Goal: Check status: Check status

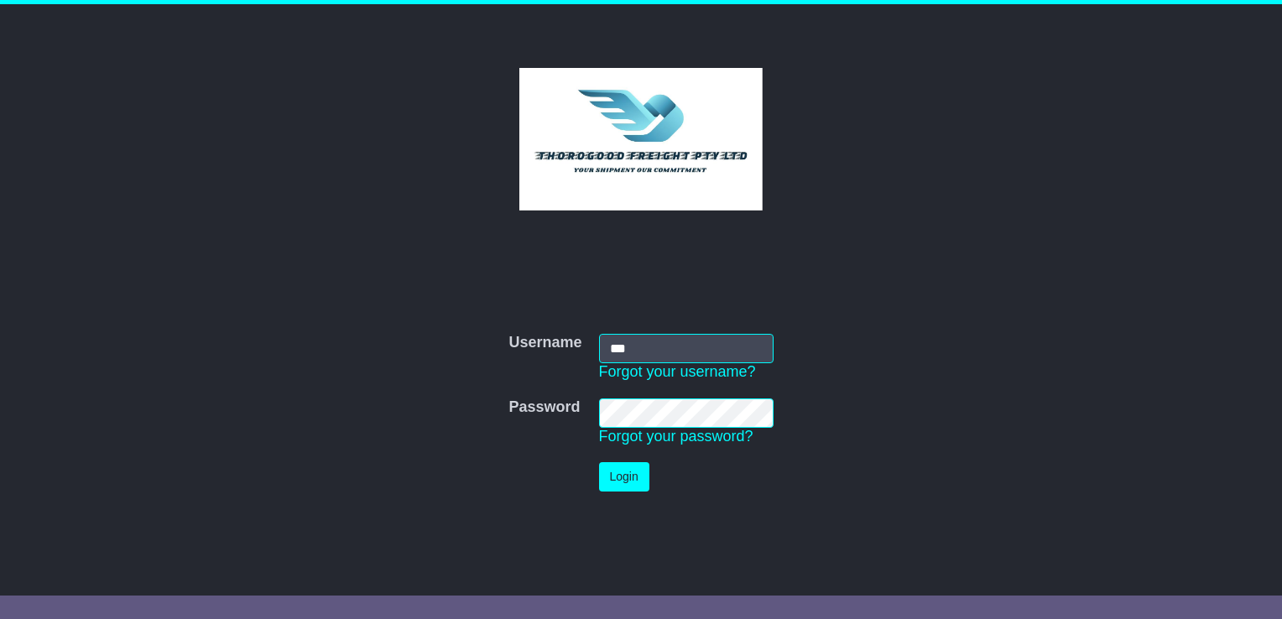
type input "**********"
click at [599, 462] on button "Login" at bounding box center [624, 476] width 50 height 29
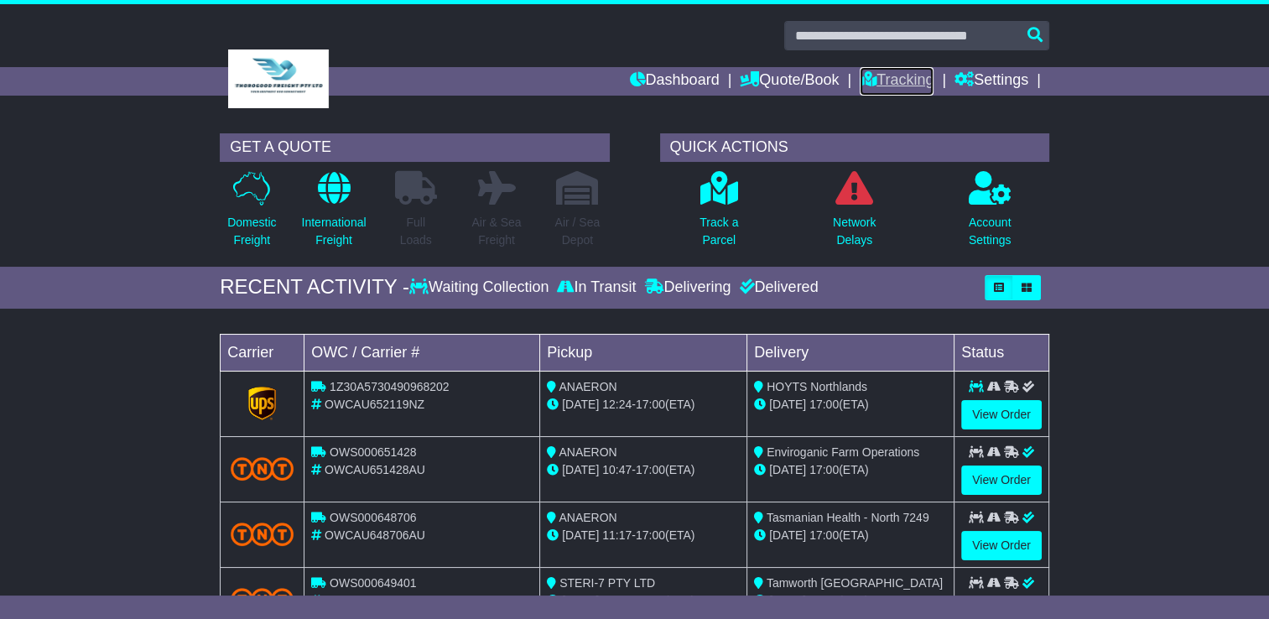
click at [886, 75] on link "Tracking" at bounding box center [897, 81] width 74 height 29
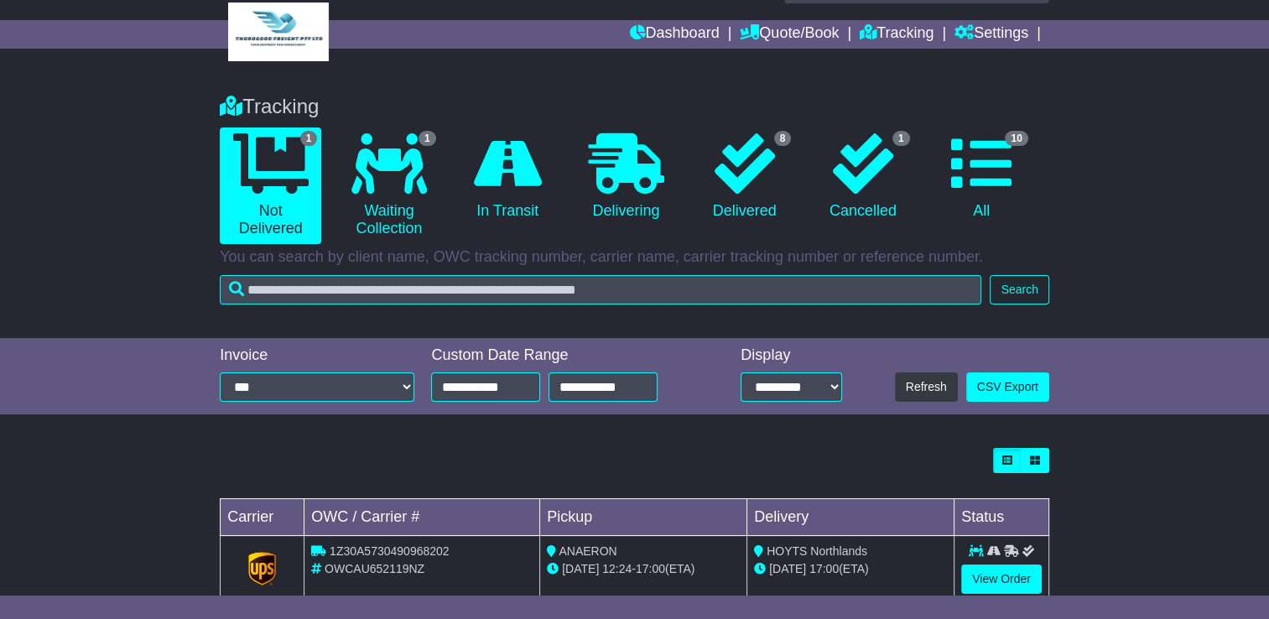
scroll to position [87, 0]
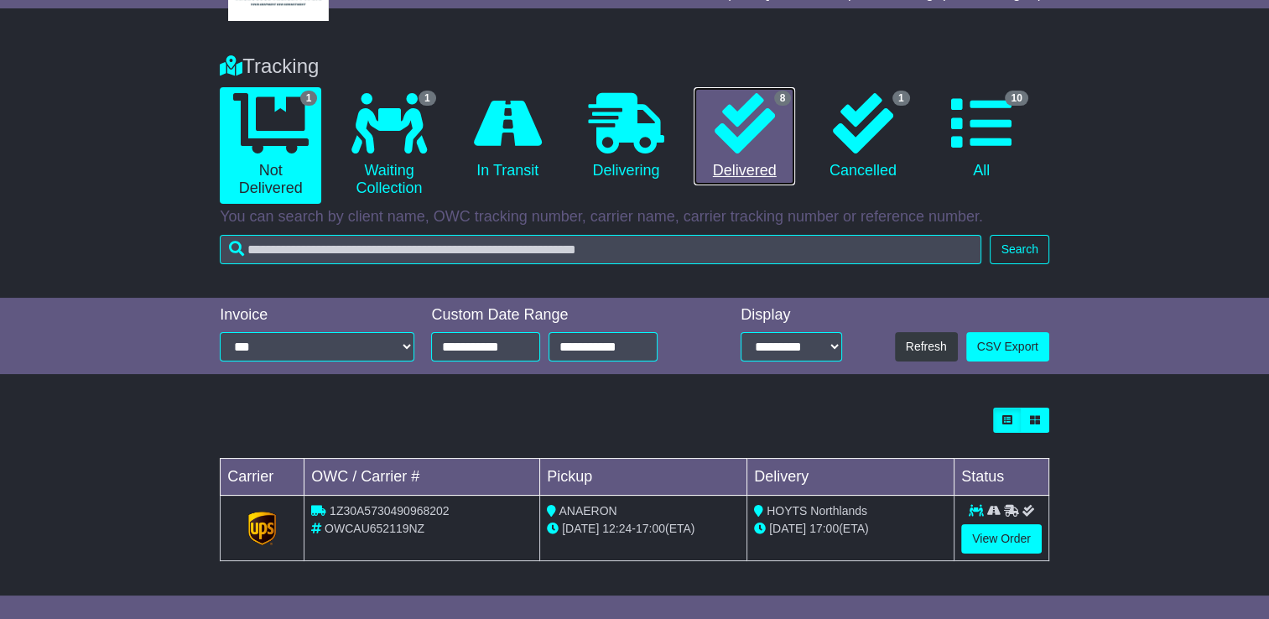
click at [736, 179] on link "8 Delivered" at bounding box center [744, 136] width 101 height 99
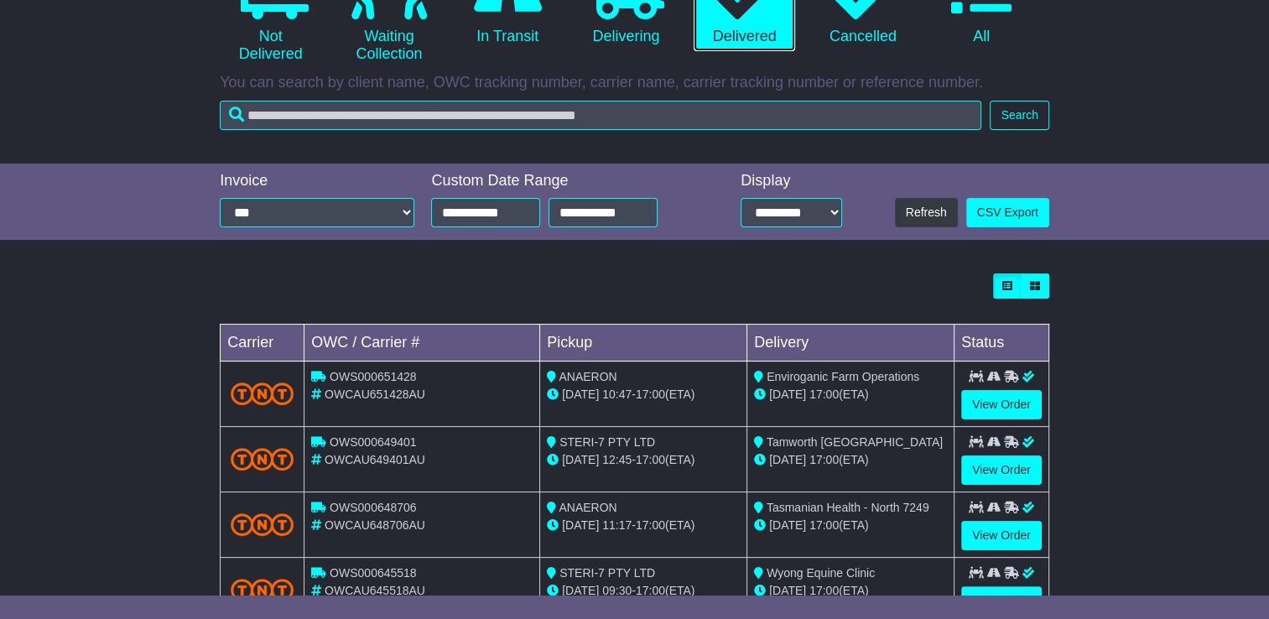
scroll to position [252, 0]
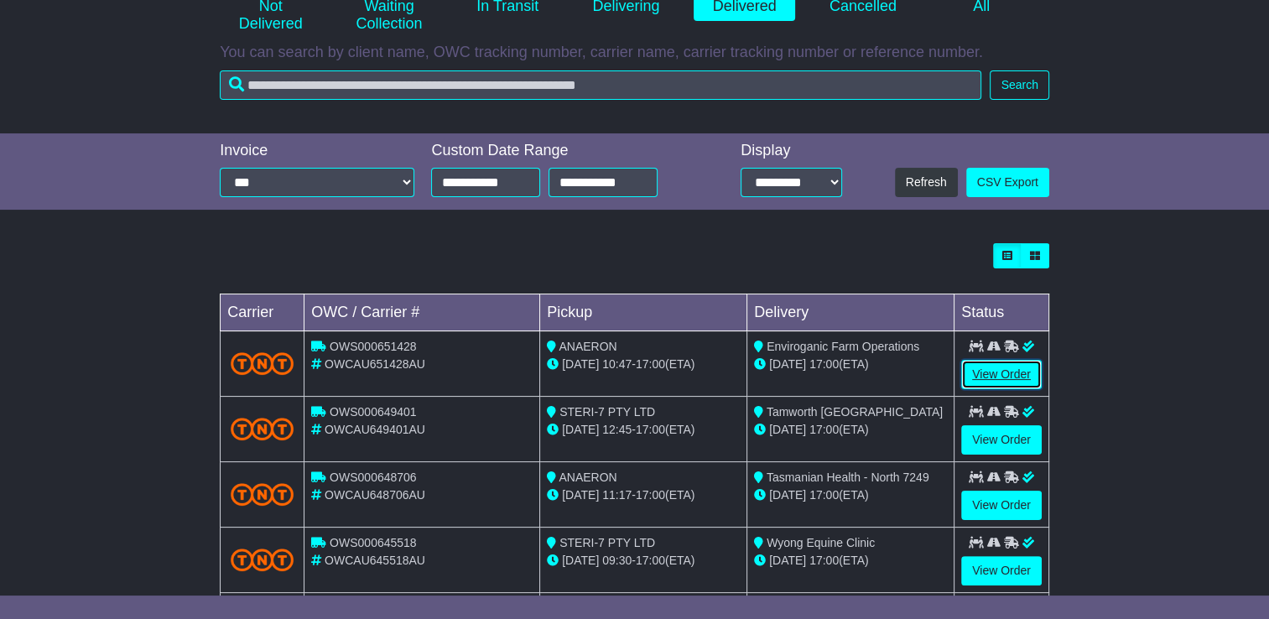
click at [1015, 377] on link "View Order" at bounding box center [1001, 374] width 81 height 29
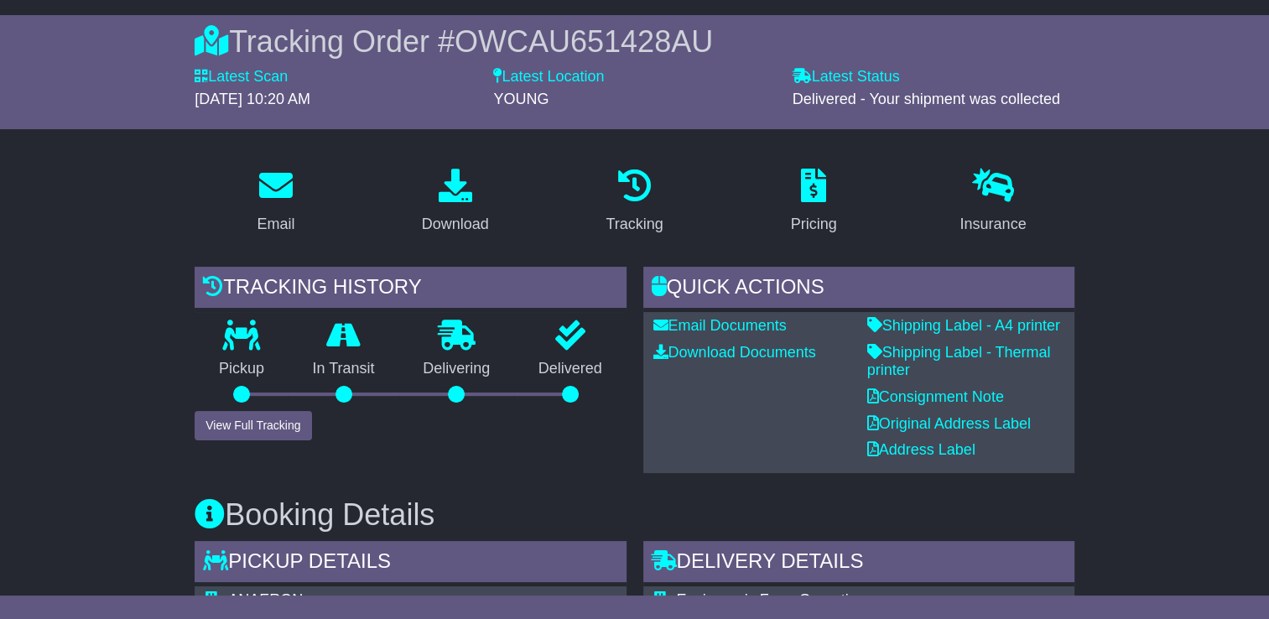
scroll to position [335, 0]
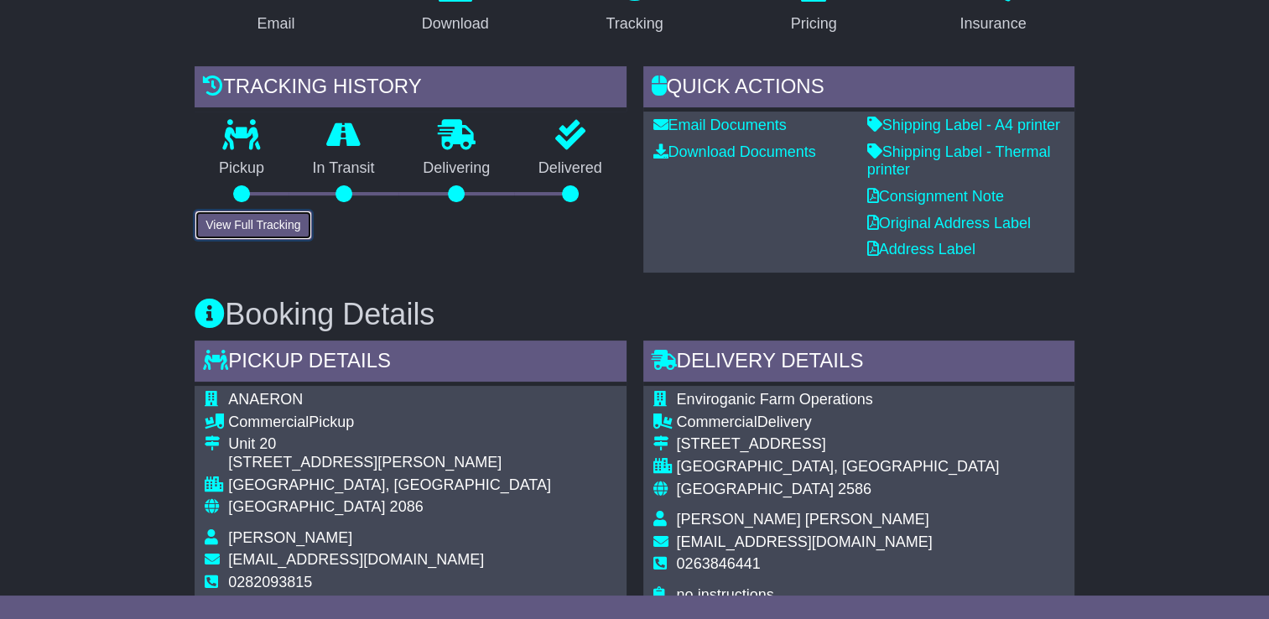
click at [237, 222] on button "View Full Tracking" at bounding box center [253, 225] width 117 height 29
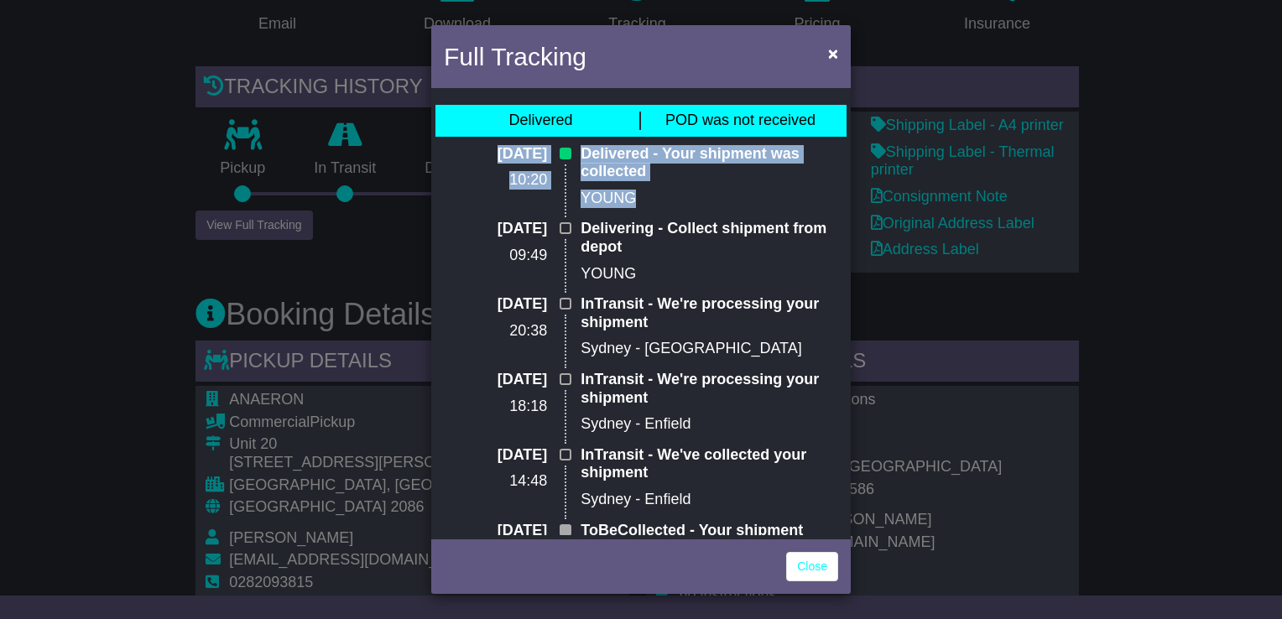
drag, startPoint x: 454, startPoint y: 145, endPoint x: 657, endPoint y: 198, distance: 209.7
click at [657, 198] on div "29 Sep 2025 10:20 Delivered - Your shipment was collected YOUNG" at bounding box center [640, 182] width 411 height 75
click at [657, 198] on p "YOUNG" at bounding box center [708, 199] width 257 height 18
click at [645, 209] on div "Delivered - Your shipment was collected YOUNG" at bounding box center [709, 182] width 274 height 75
drag, startPoint x: 455, startPoint y: 156, endPoint x: 634, endPoint y: 201, distance: 184.3
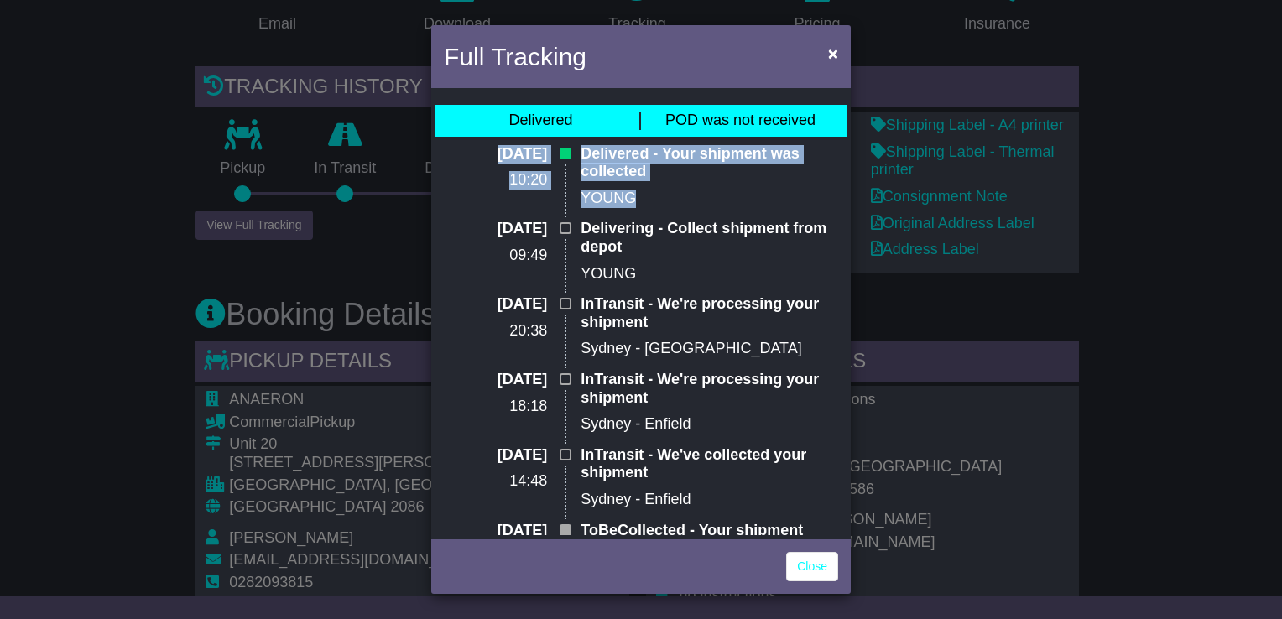
click at [634, 201] on div "29 Sep 2025 10:20 Delivered - Your shipment was collected YOUNG" at bounding box center [640, 182] width 411 height 75
click at [634, 201] on p "YOUNG" at bounding box center [708, 199] width 257 height 18
click at [607, 176] on p "Delivered - Your shipment was collected" at bounding box center [708, 163] width 257 height 36
drag, startPoint x: 636, startPoint y: 169, endPoint x: 458, endPoint y: 152, distance: 178.7
click at [458, 152] on div "29 Sep 2025 10:20 Delivered - Your shipment was collected YOUNG" at bounding box center [640, 182] width 411 height 75
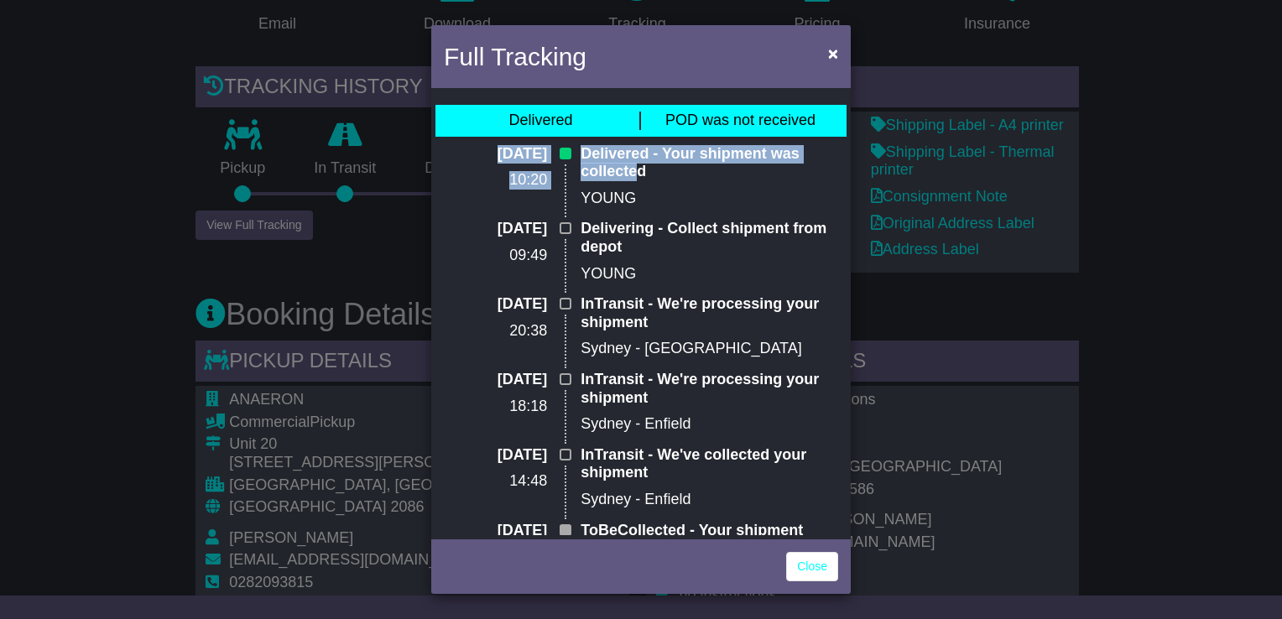
drag, startPoint x: 458, startPoint y: 152, endPoint x: 473, endPoint y: 153, distance: 15.1
click at [477, 153] on p "29 Sep 2025" at bounding box center [495, 154] width 103 height 18
click at [465, 153] on p "29 Sep 2025" at bounding box center [495, 154] width 103 height 18
drag, startPoint x: 460, startPoint y: 153, endPoint x: 548, endPoint y: 187, distance: 94.2
click at [548, 187] on div "29 Sep 2025 10:20" at bounding box center [503, 182] width 137 height 75
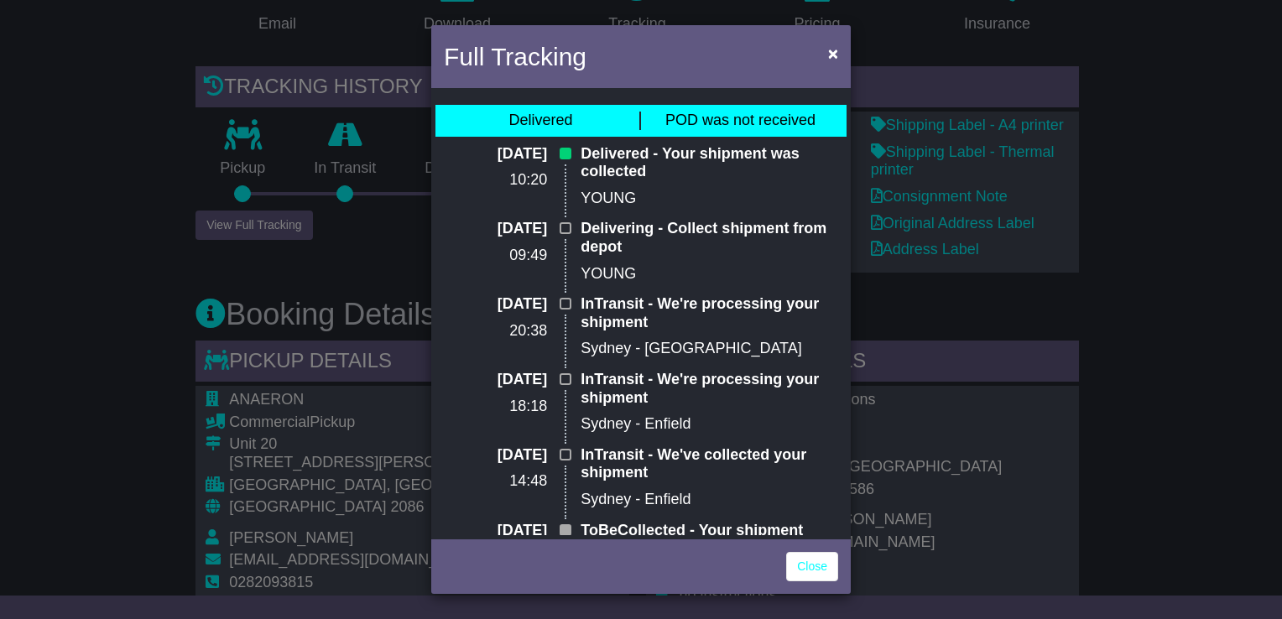
drag, startPoint x: 548, startPoint y: 187, endPoint x: 627, endPoint y: 203, distance: 81.3
click at [614, 205] on p "YOUNG" at bounding box center [708, 199] width 257 height 18
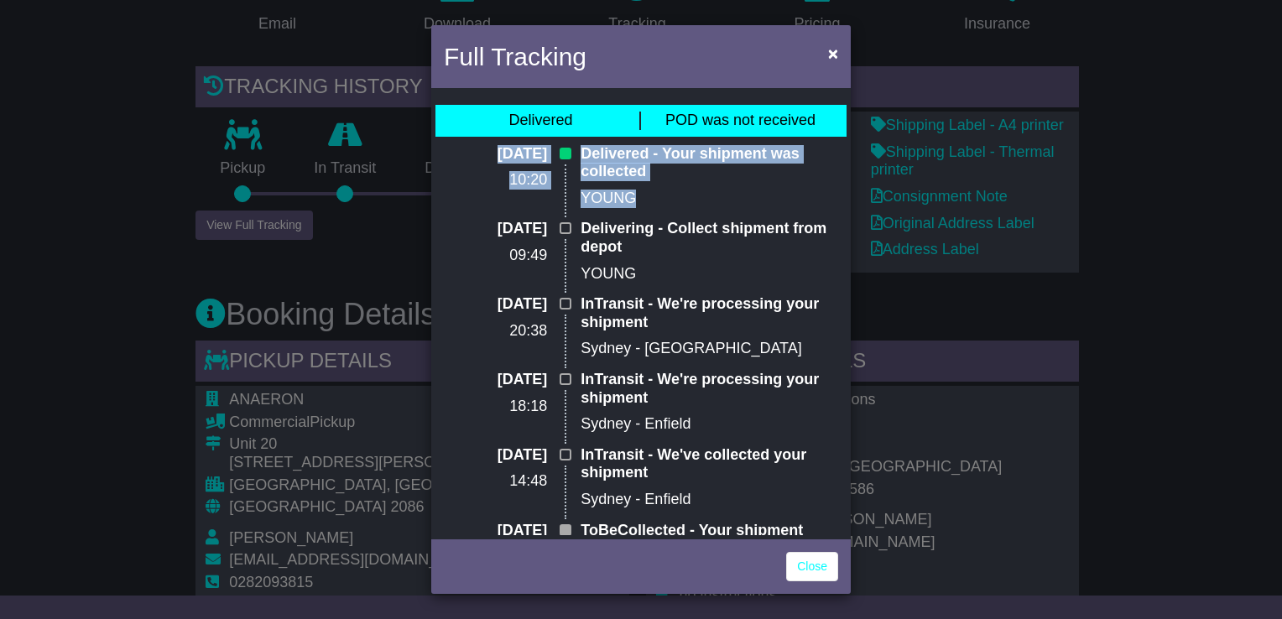
drag, startPoint x: 628, startPoint y: 202, endPoint x: 453, endPoint y: 149, distance: 183.1
click at [453, 149] on div "29 Sep 2025 10:20 Delivered - Your shipment was collected YOUNG" at bounding box center [640, 182] width 411 height 75
drag, startPoint x: 453, startPoint y: 149, endPoint x: 470, endPoint y: 156, distance: 18.1
click at [476, 156] on p "29 Sep 2025" at bounding box center [495, 154] width 103 height 18
click at [459, 153] on p "29 Sep 2025" at bounding box center [495, 154] width 103 height 18
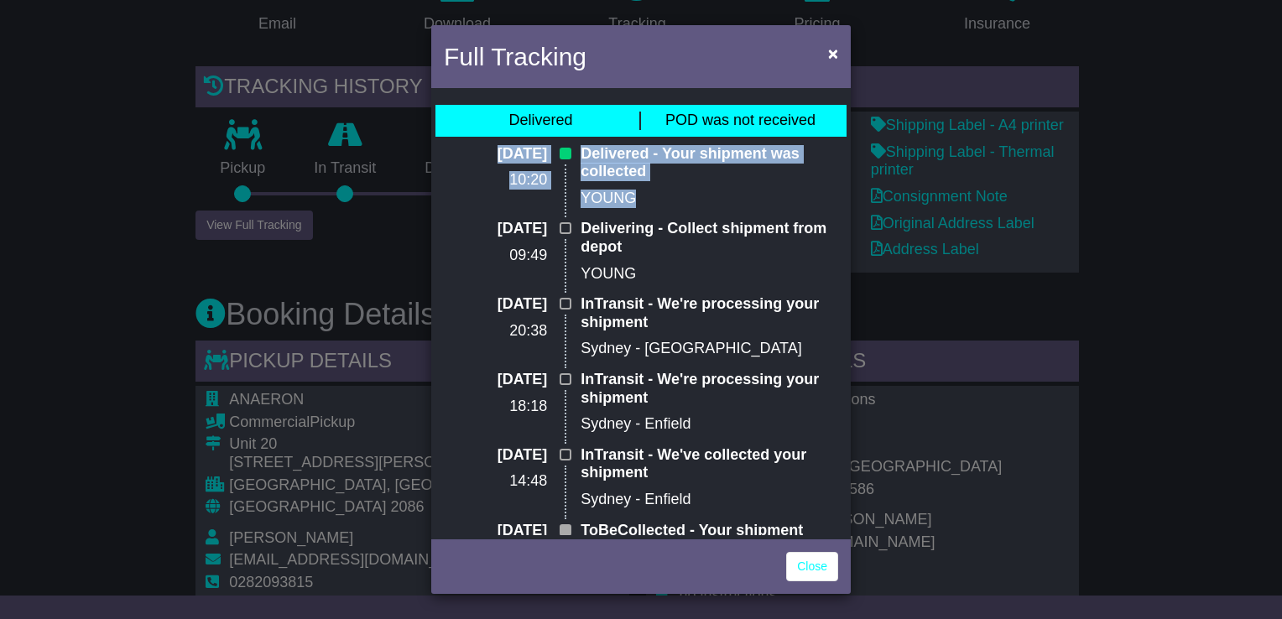
drag, startPoint x: 459, startPoint y: 153, endPoint x: 637, endPoint y: 216, distance: 189.7
click at [637, 216] on div "29 Sep 2025 10:20 Delivered - Your shipment was collected YOUNG" at bounding box center [640, 182] width 411 height 75
click at [804, 567] on link "Close" at bounding box center [812, 566] width 52 height 29
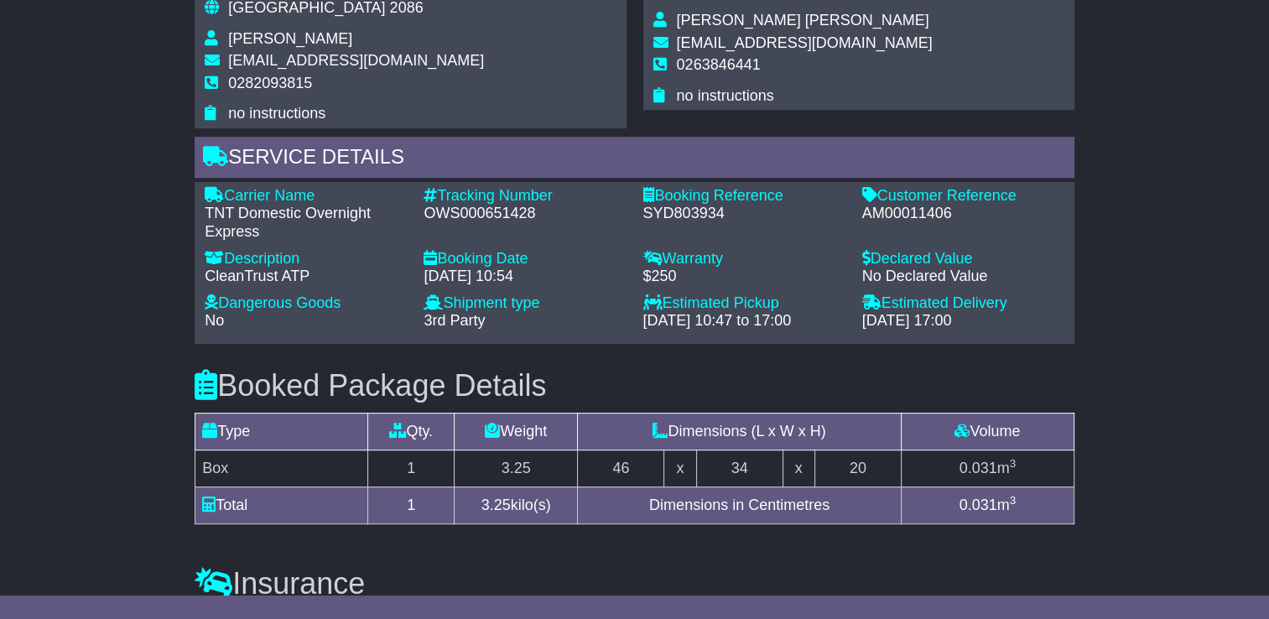
scroll to position [839, 0]
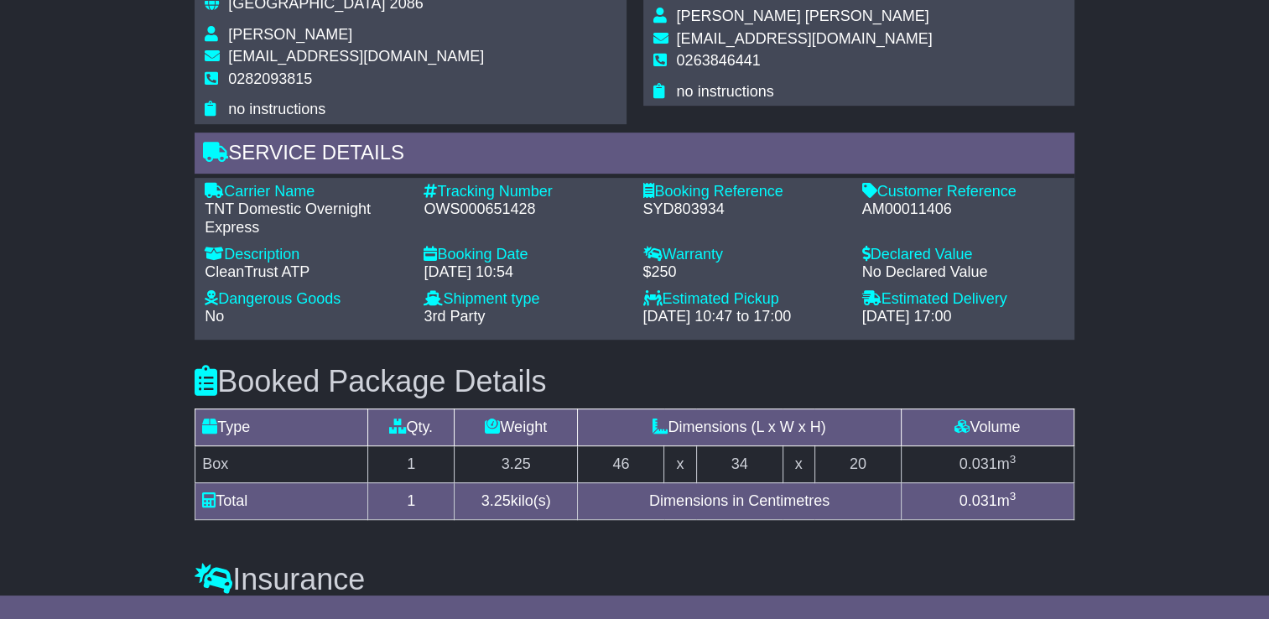
drag, startPoint x: 455, startPoint y: 273, endPoint x: 616, endPoint y: 280, distance: 160.4
click at [616, 280] on div "Booking Date - 26 Sep 2025 - 10:54" at bounding box center [524, 268] width 219 height 44
drag, startPoint x: 616, startPoint y: 280, endPoint x: 574, endPoint y: 279, distance: 41.9
click at [574, 279] on div "26 Sep 2025 - 10:54" at bounding box center [525, 272] width 202 height 18
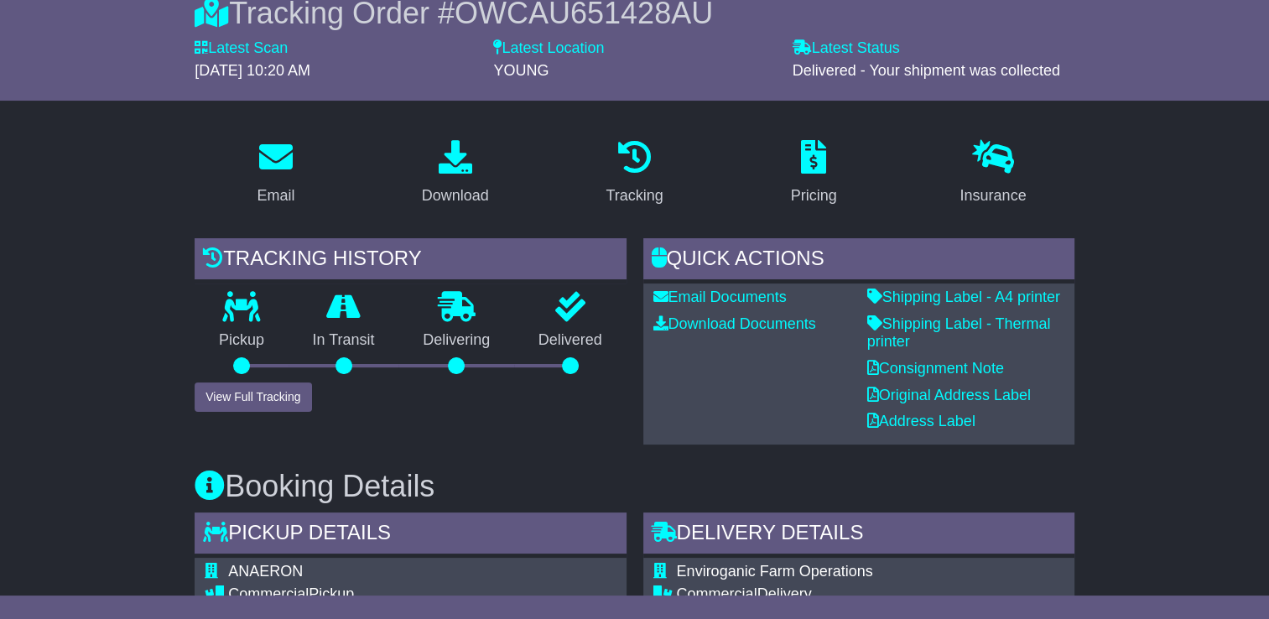
scroll to position [168, 0]
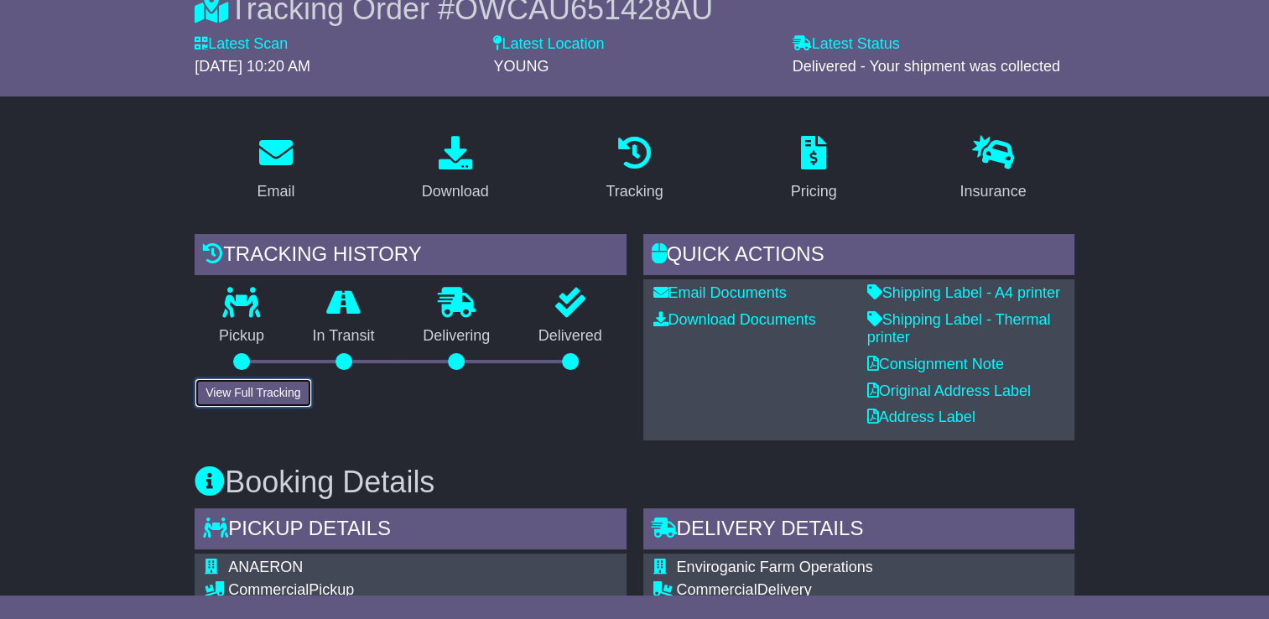
click at [237, 393] on button "View Full Tracking" at bounding box center [253, 392] width 117 height 29
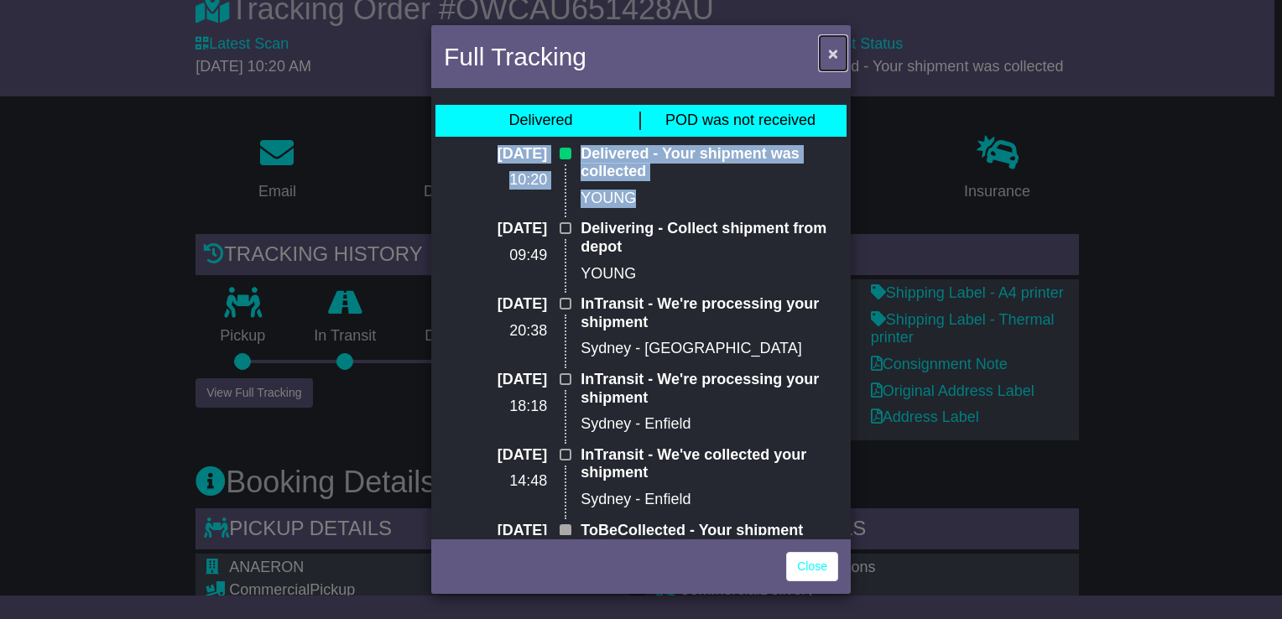
click at [833, 55] on span "×" at bounding box center [833, 53] width 10 height 19
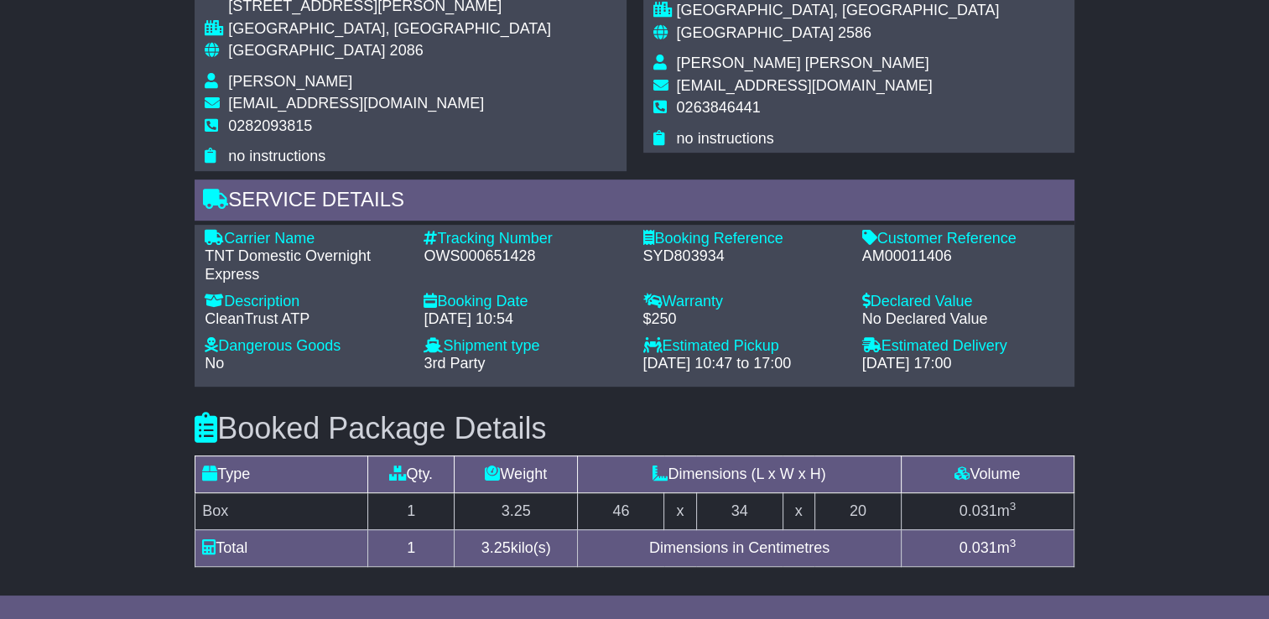
scroll to position [839, 0]
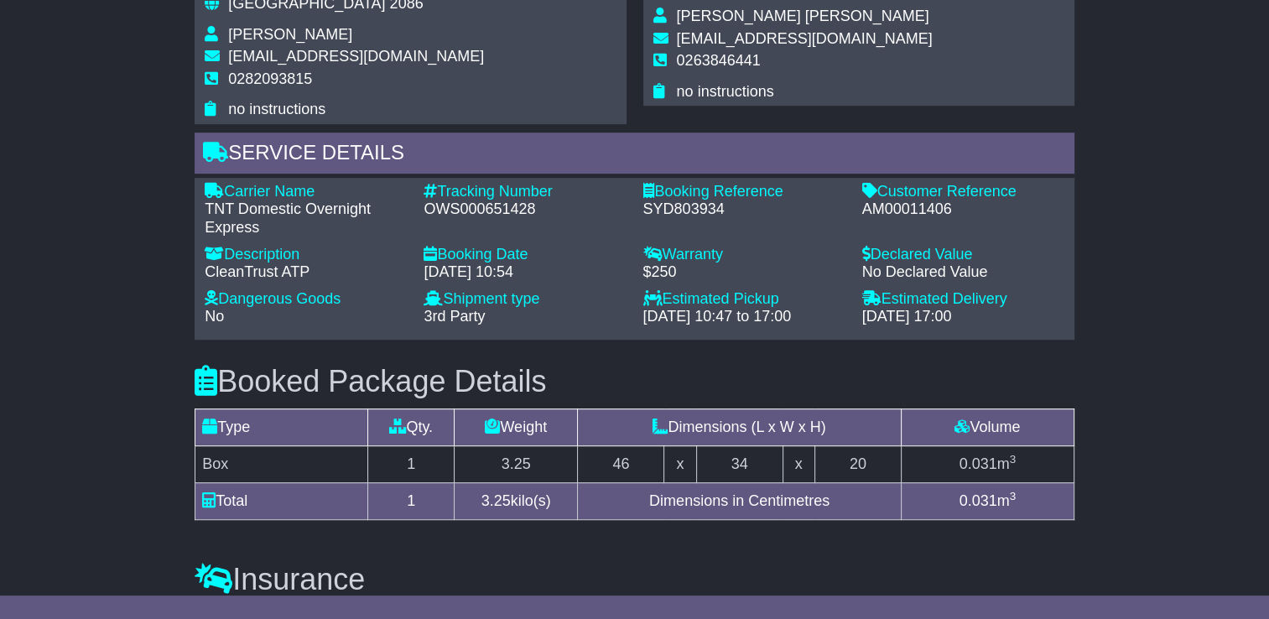
click at [502, 193] on div "Tracking Number" at bounding box center [525, 192] width 202 height 18
click at [492, 205] on div "OWS000651428" at bounding box center [525, 209] width 202 height 18
copy div "OWS000651428"
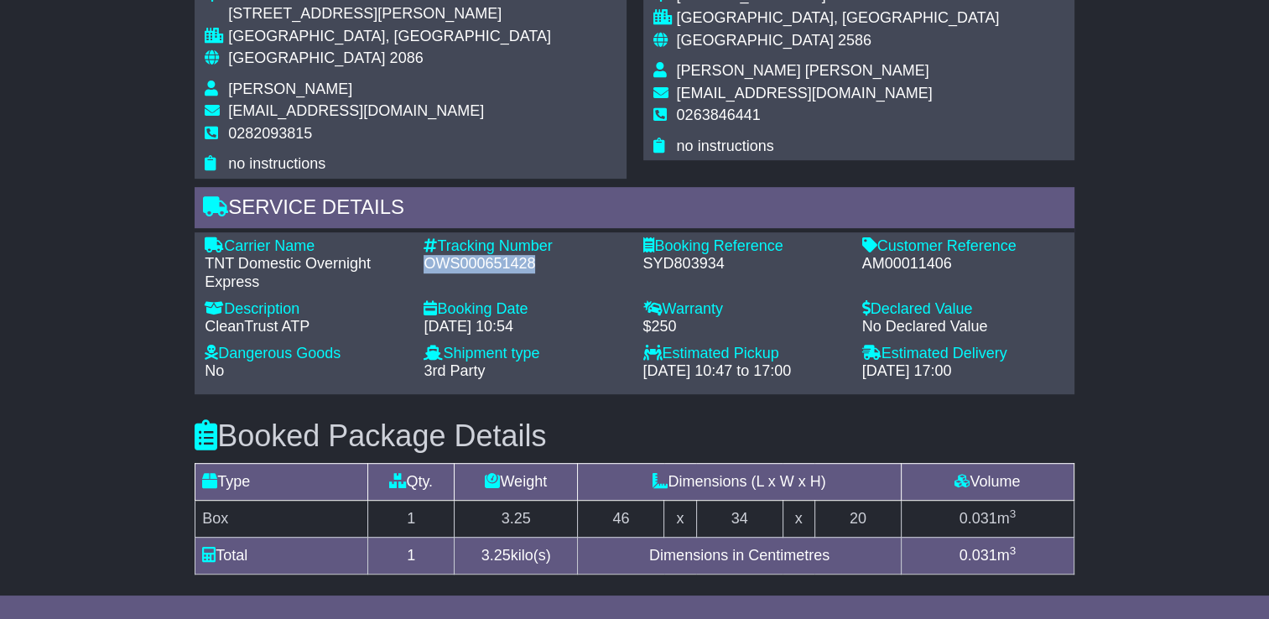
scroll to position [755, 0]
